Goal: Information Seeking & Learning: Learn about a topic

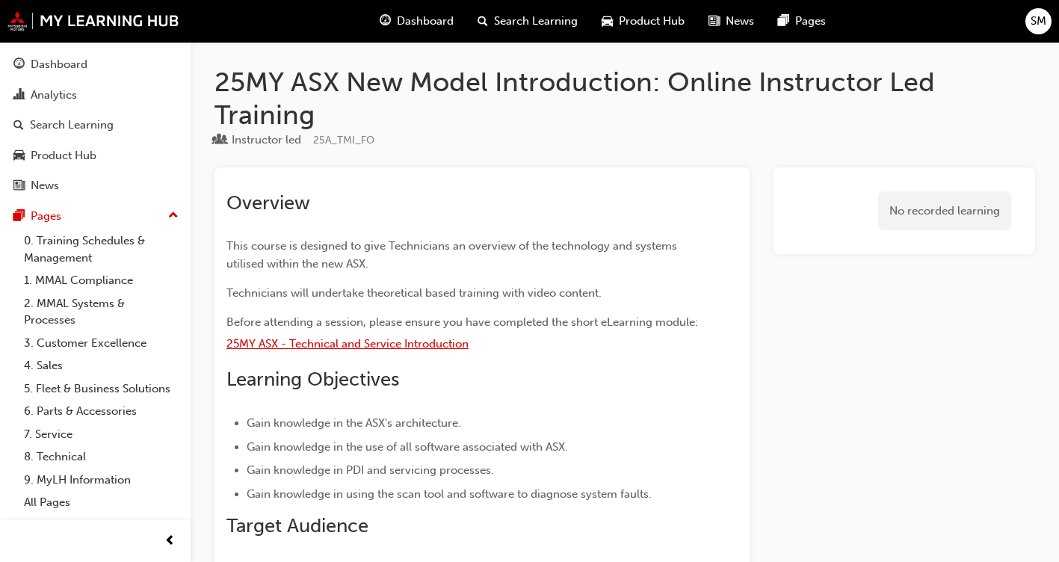
click at [377, 343] on span "25MY ASX - Technical and Service Introduction" at bounding box center [347, 343] width 242 height 13
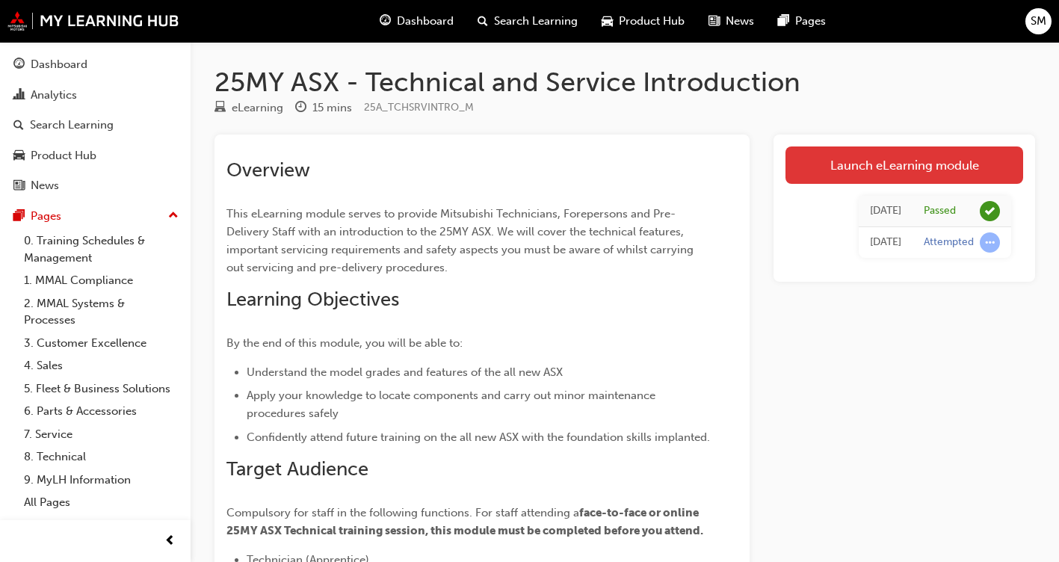
click at [913, 164] on link "Launch eLearning module" at bounding box center [904, 164] width 238 height 37
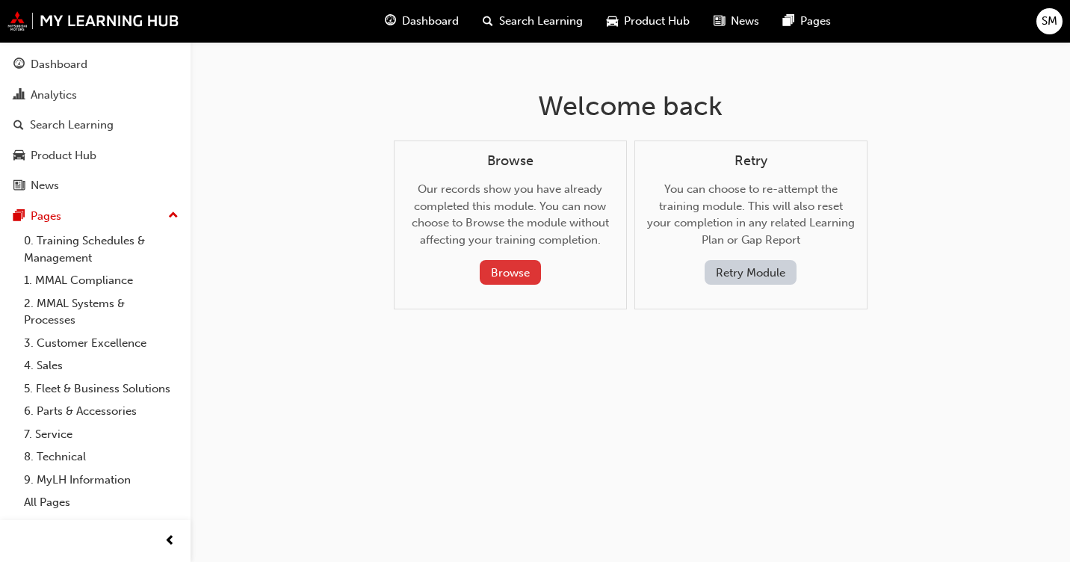
click at [504, 269] on button "Browse" at bounding box center [510, 272] width 61 height 25
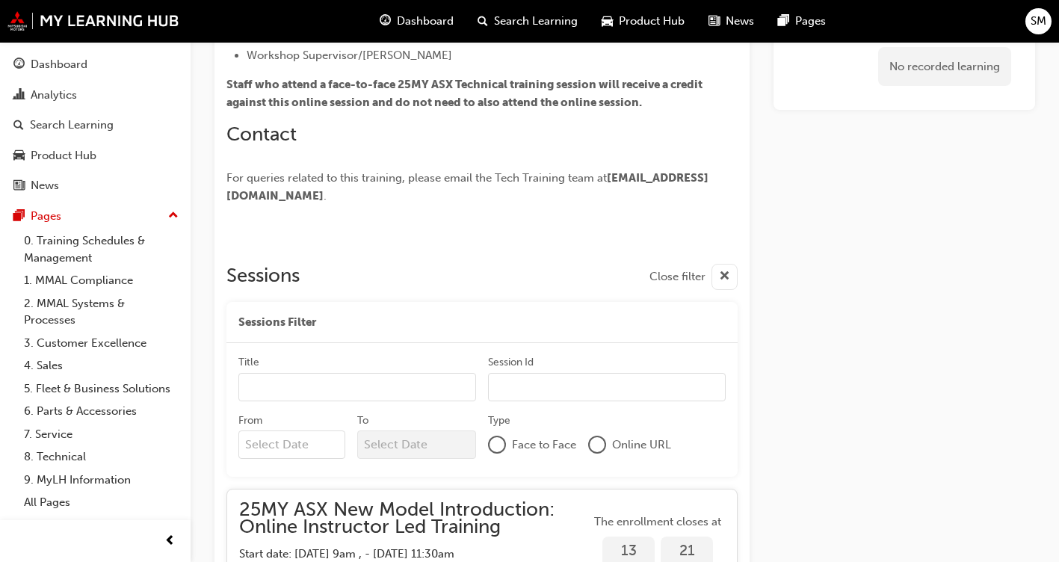
scroll to position [655, 0]
